Goal: Information Seeking & Learning: Learn about a topic

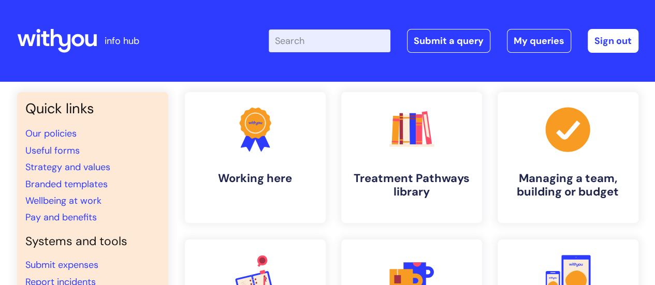
click at [312, 37] on input "Enter your search term here..." at bounding box center [330, 41] width 122 height 23
type input "eye test"
click button "Search" at bounding box center [0, 0] width 0 height 0
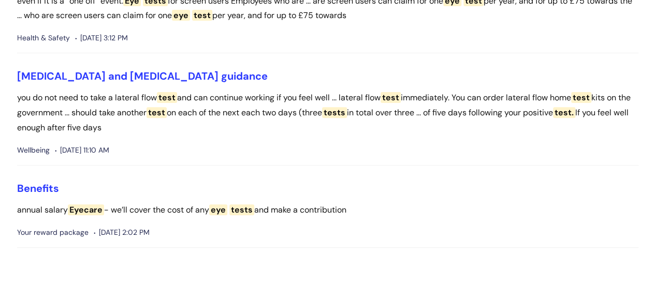
scroll to position [207, 0]
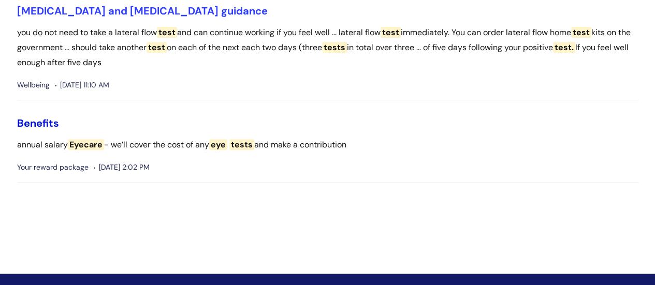
click at [35, 124] on link "Benefits" at bounding box center [38, 122] width 42 height 13
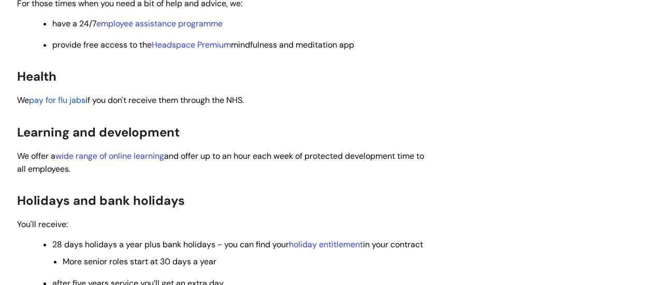
scroll to position [259, 0]
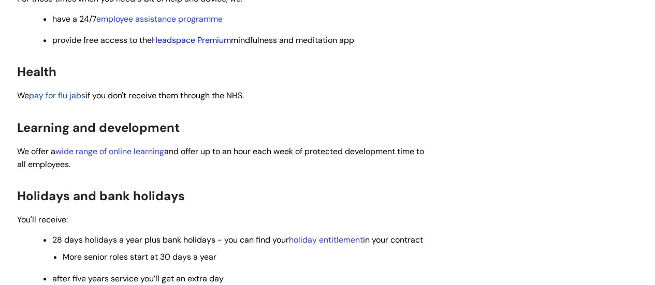
click at [207, 40] on link "Headspace Premium" at bounding box center [191, 40] width 79 height 11
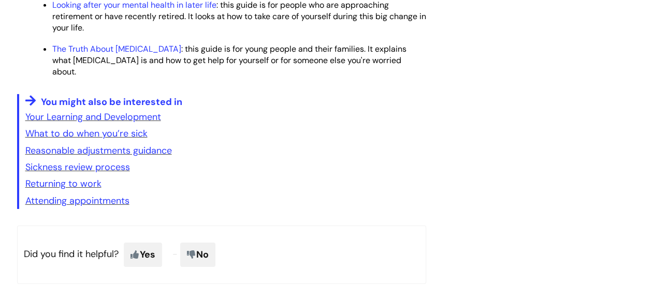
scroll to position [1677, 0]
